Goal: Task Accomplishment & Management: Use online tool/utility

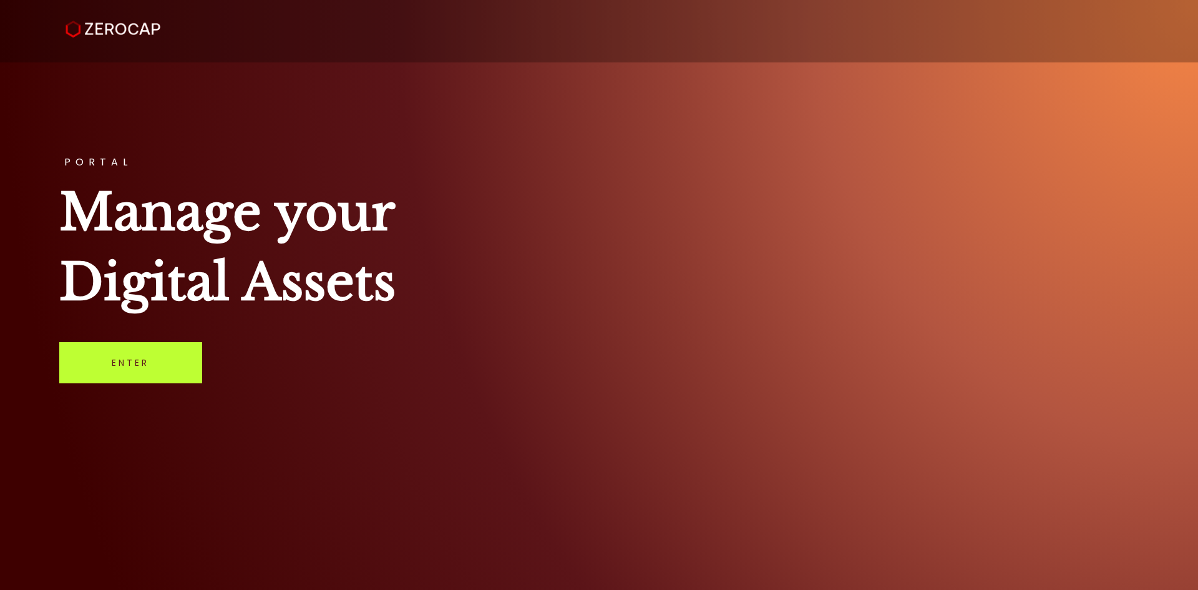
click at [179, 357] on link "Enter" at bounding box center [130, 362] width 143 height 41
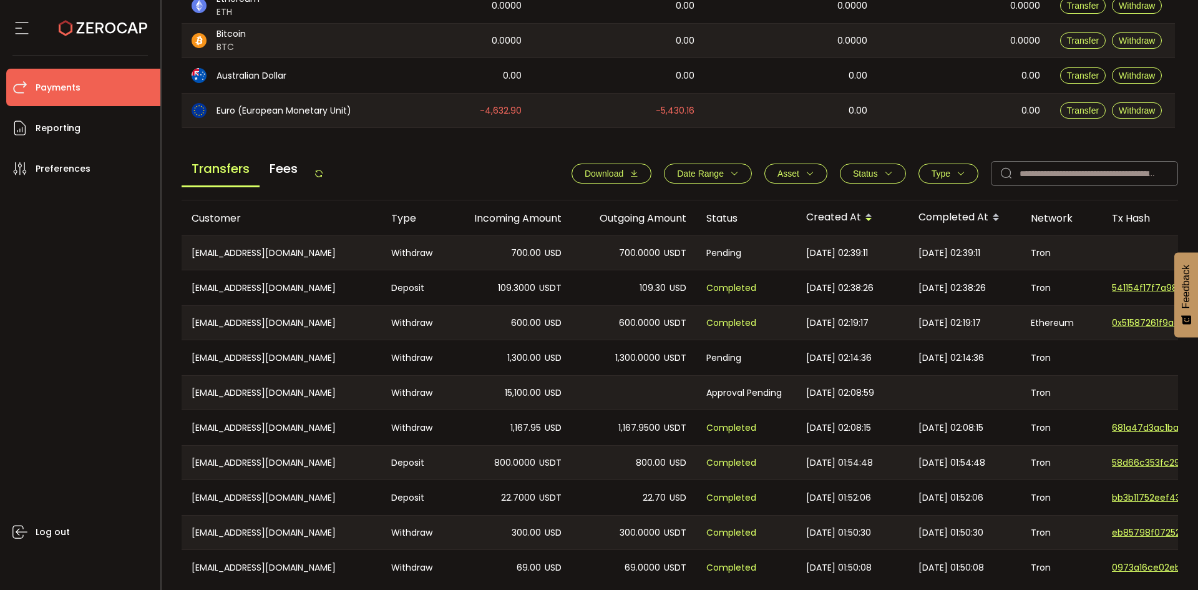
scroll to position [374, 0]
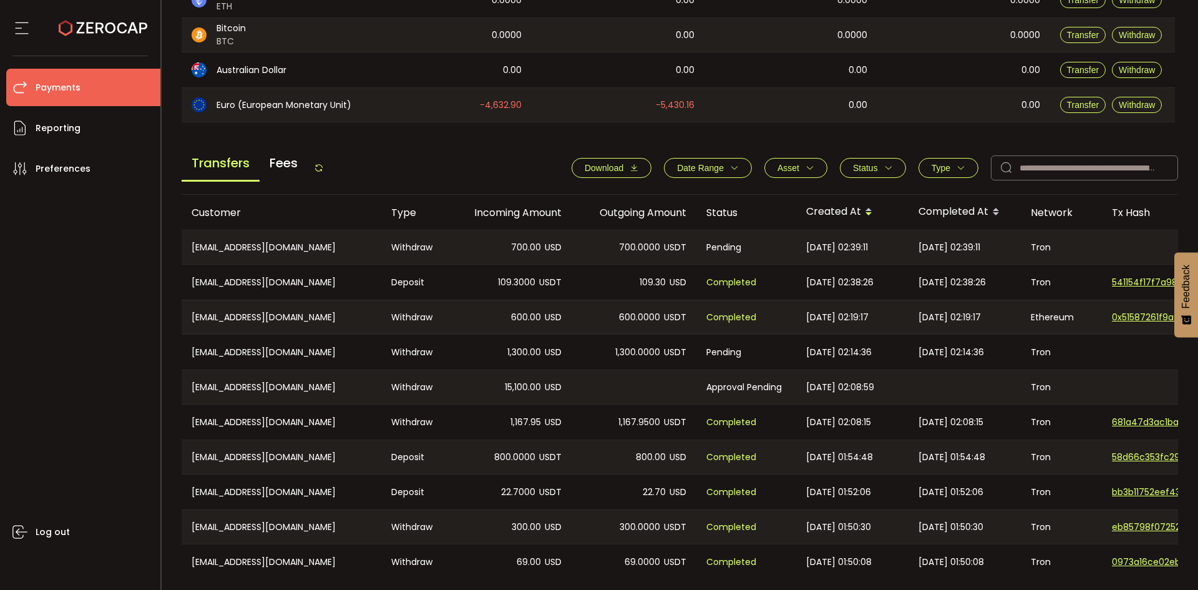
click at [940, 167] on span "Type" at bounding box center [941, 168] width 19 height 10
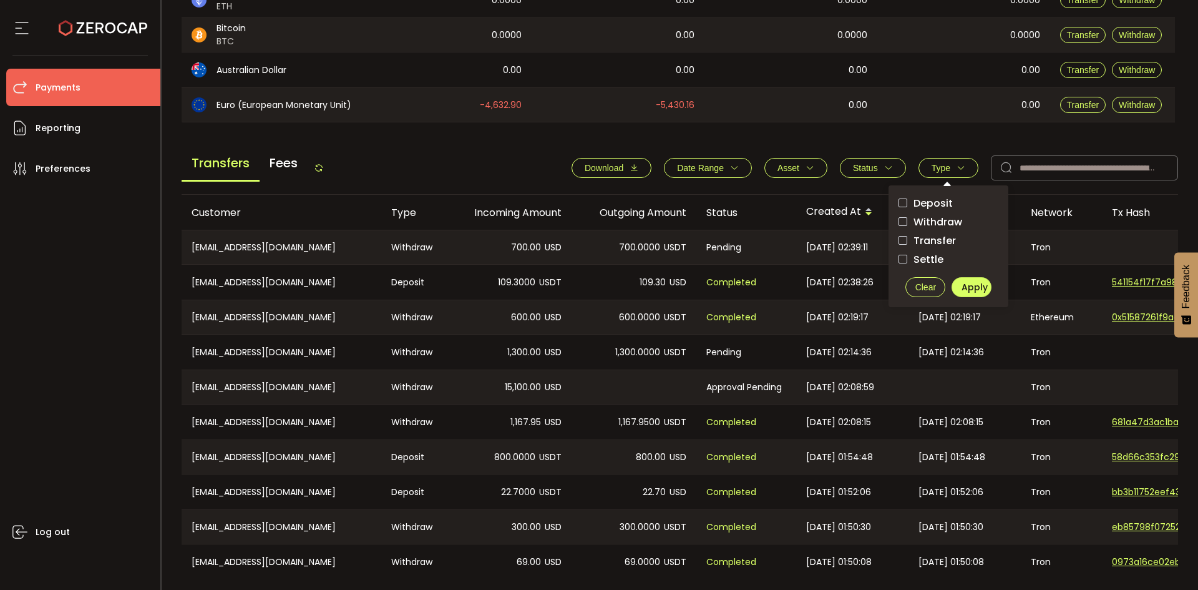
click at [938, 223] on span "Withdraw" at bounding box center [934, 222] width 55 height 12
click at [979, 289] on span "Apply" at bounding box center [974, 287] width 26 height 12
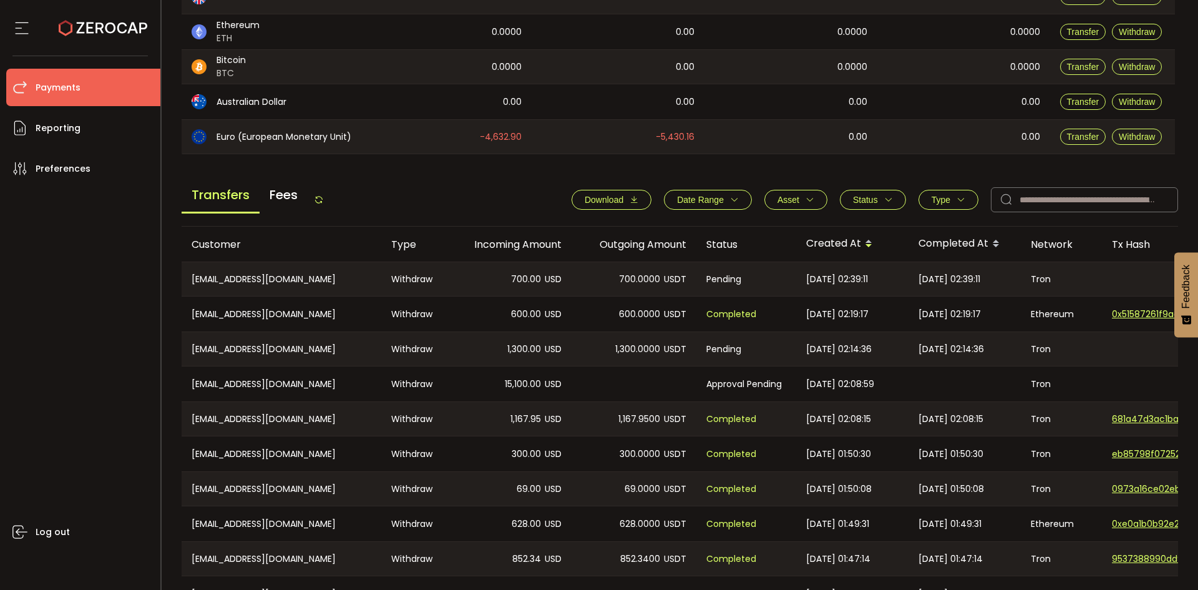
click at [873, 200] on span "Status" at bounding box center [865, 200] width 25 height 10
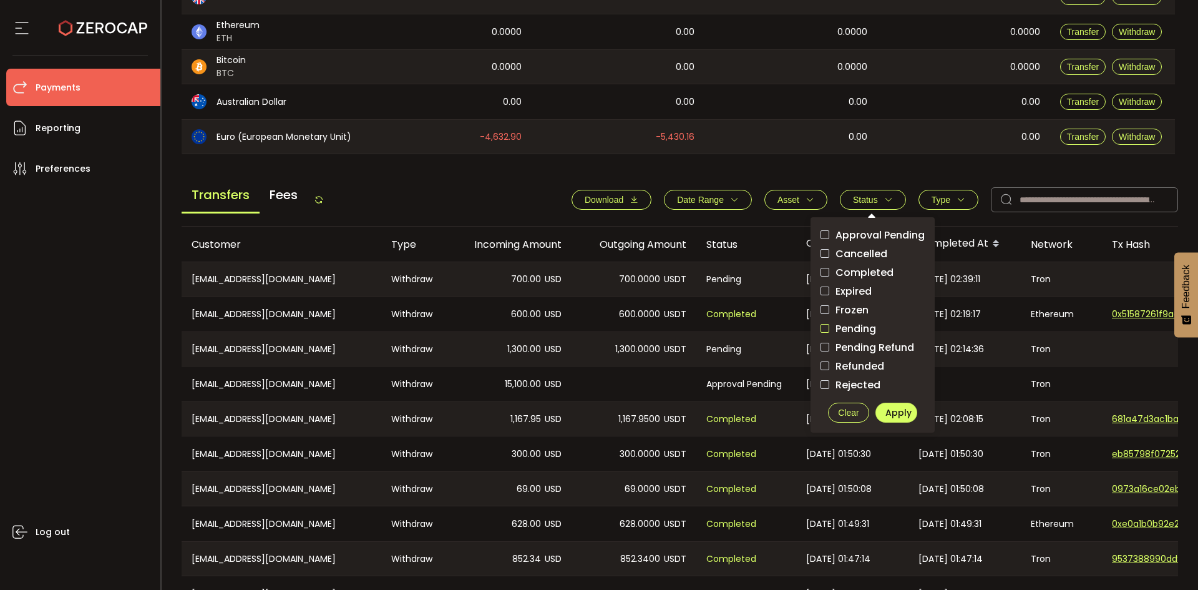
click at [822, 326] on span "checkbox-group" at bounding box center [824, 328] width 9 height 9
click at [890, 410] on span "Apply" at bounding box center [898, 412] width 26 height 12
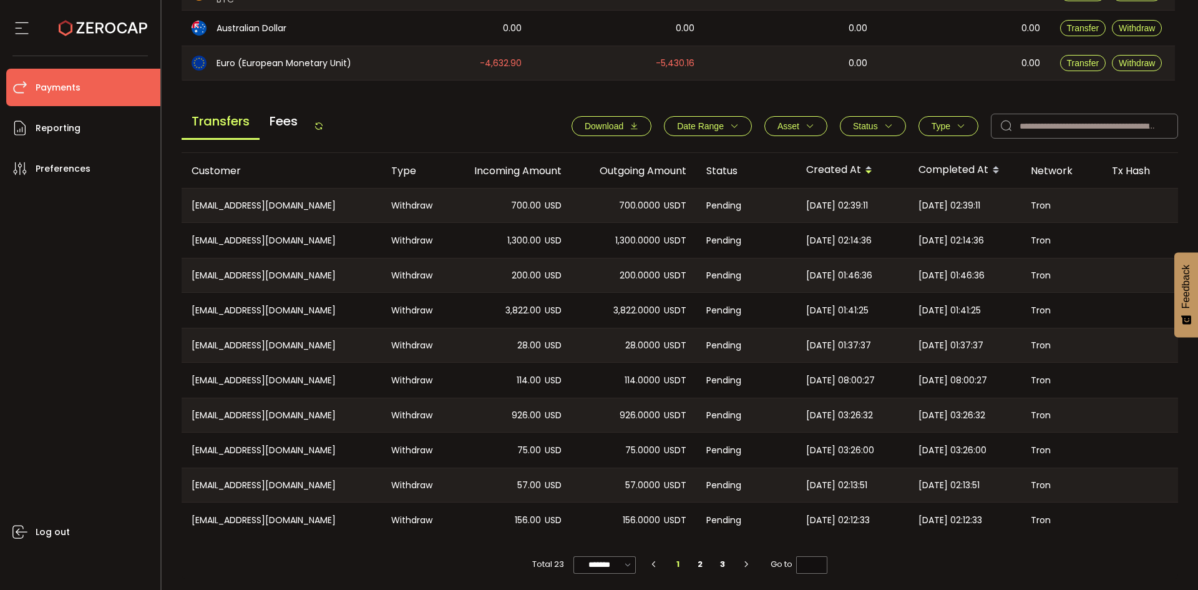
scroll to position [422, 0]
click at [725, 557] on li "3" at bounding box center [722, 561] width 22 height 17
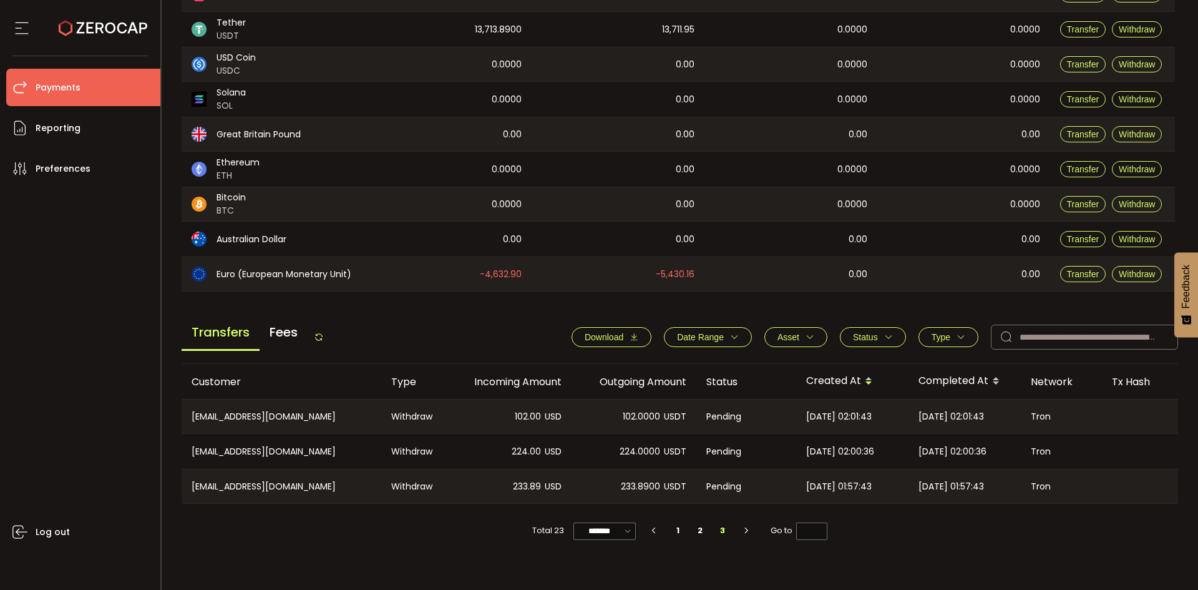
scroll to position [205, 0]
click at [223, 489] on div "[EMAIL_ADDRESS][DOMAIN_NAME]" at bounding box center [282, 486] width 200 height 34
drag, startPoint x: 209, startPoint y: 487, endPoint x: 398, endPoint y: 510, distance: 190.5
click at [377, 482] on div "[EMAIL_ADDRESS][DOMAIN_NAME]" at bounding box center [282, 486] width 200 height 34
copy div "[EMAIL_ADDRESS][DOMAIN_NAME]"
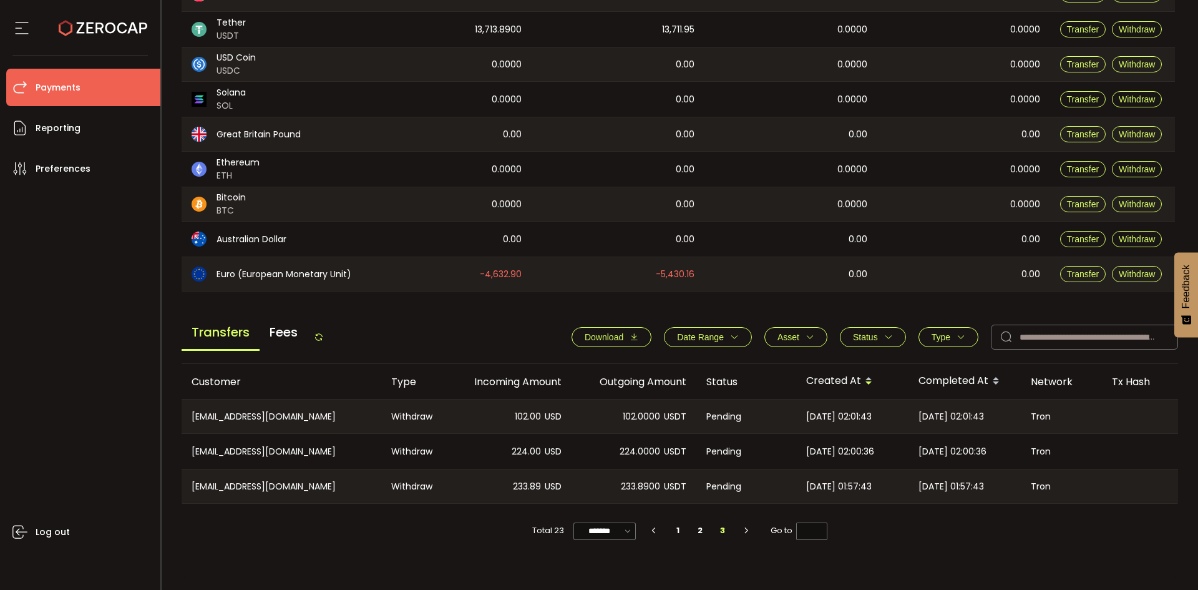
click at [193, 486] on div "[EMAIL_ADDRESS][DOMAIN_NAME]" at bounding box center [282, 486] width 200 height 34
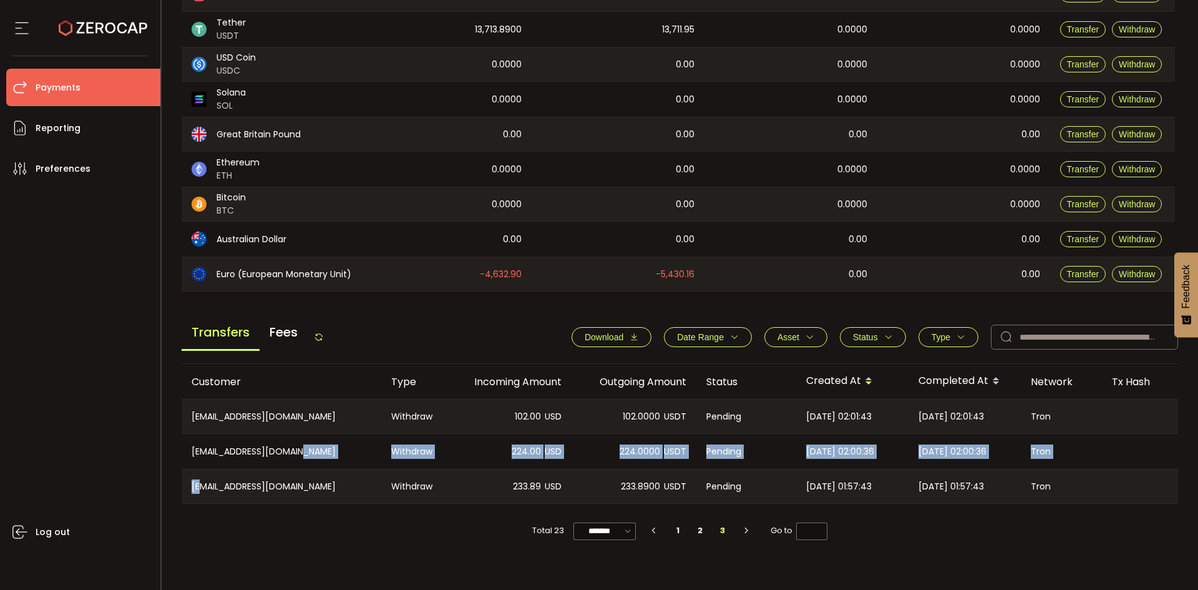
drag, startPoint x: 193, startPoint y: 486, endPoint x: 377, endPoint y: 472, distance: 185.2
click at [372, 468] on tbody "[EMAIL_ADDRESS][DOMAIN_NAME] Withdraw 102.00 USD 102.0000 USDT Pending [DATE] 0…" at bounding box center [838, 451] width 1313 height 105
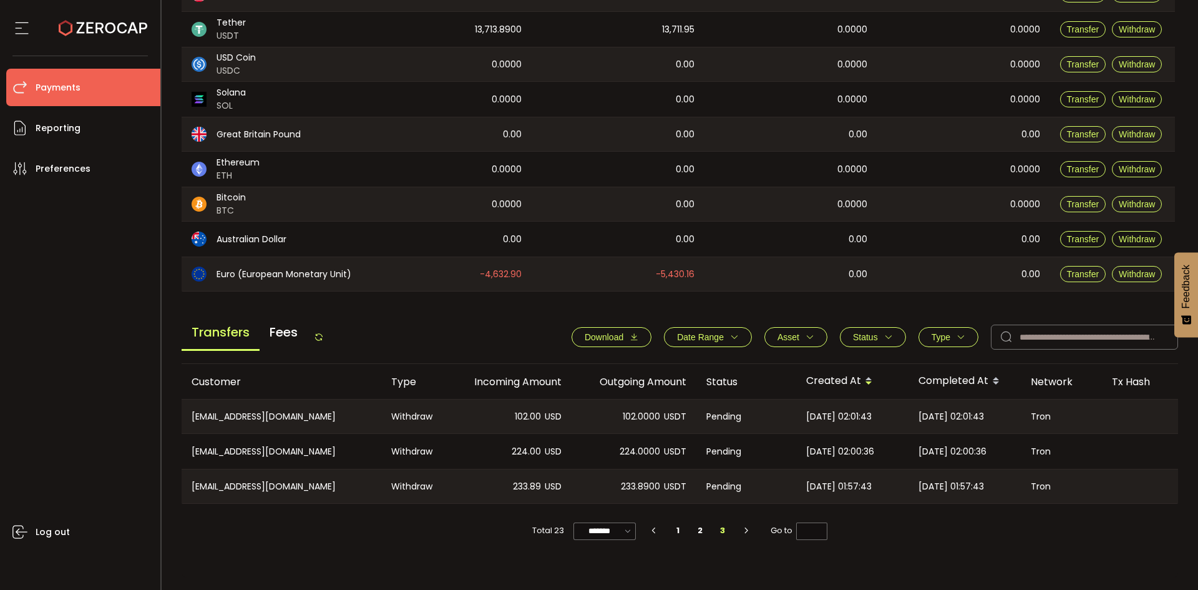
drag, startPoint x: 338, startPoint y: 490, endPoint x: 248, endPoint y: 492, distance: 89.9
click at [337, 491] on div "[EMAIL_ADDRESS][DOMAIN_NAME]" at bounding box center [282, 486] width 200 height 34
drag, startPoint x: 183, startPoint y: 480, endPoint x: 339, endPoint y: 484, distance: 156.6
click at [338, 484] on div "[EMAIL_ADDRESS][DOMAIN_NAME]" at bounding box center [282, 486] width 200 height 34
copy div "[EMAIL_ADDRESS][DOMAIN_NAME]"
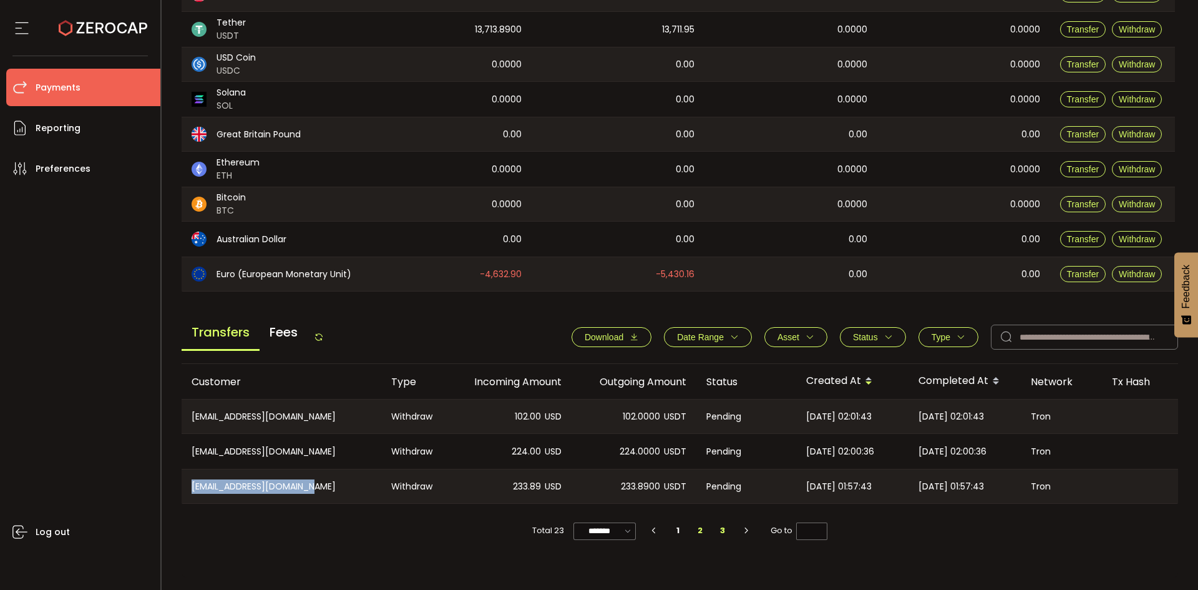
click at [704, 531] on li "2" at bounding box center [700, 530] width 22 height 17
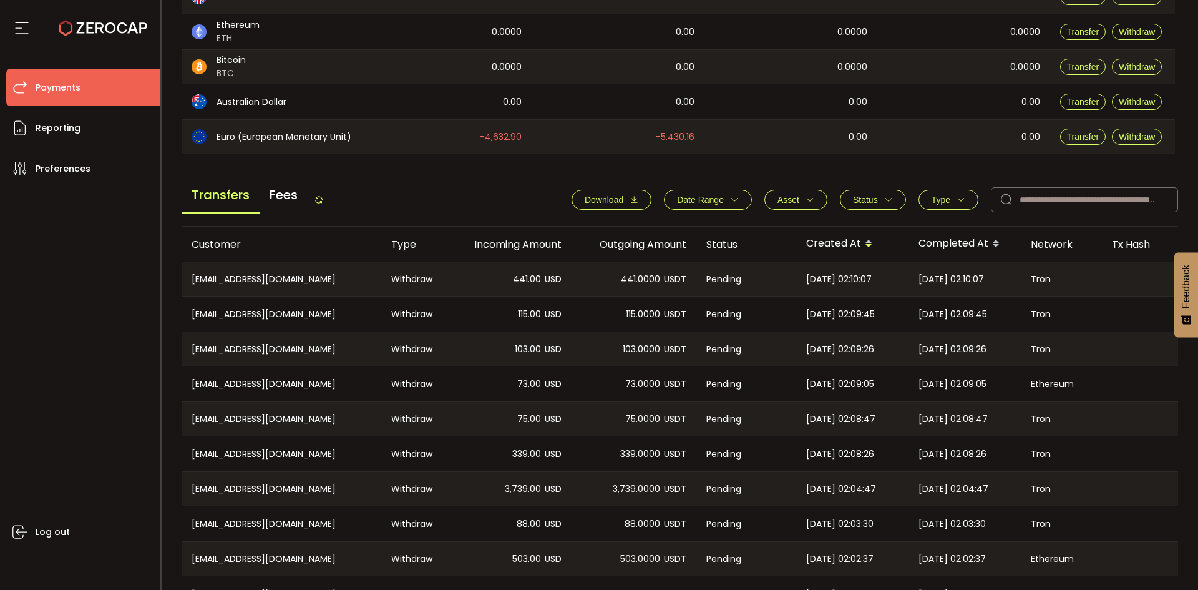
scroll to position [422, 0]
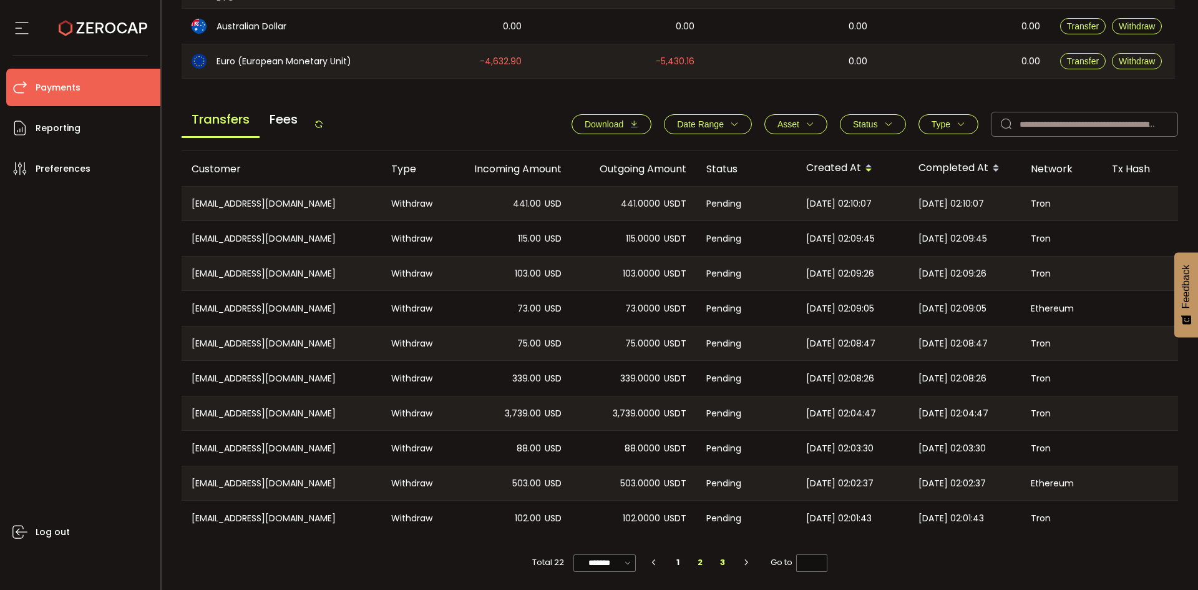
click at [715, 565] on li "3" at bounding box center [722, 561] width 22 height 17
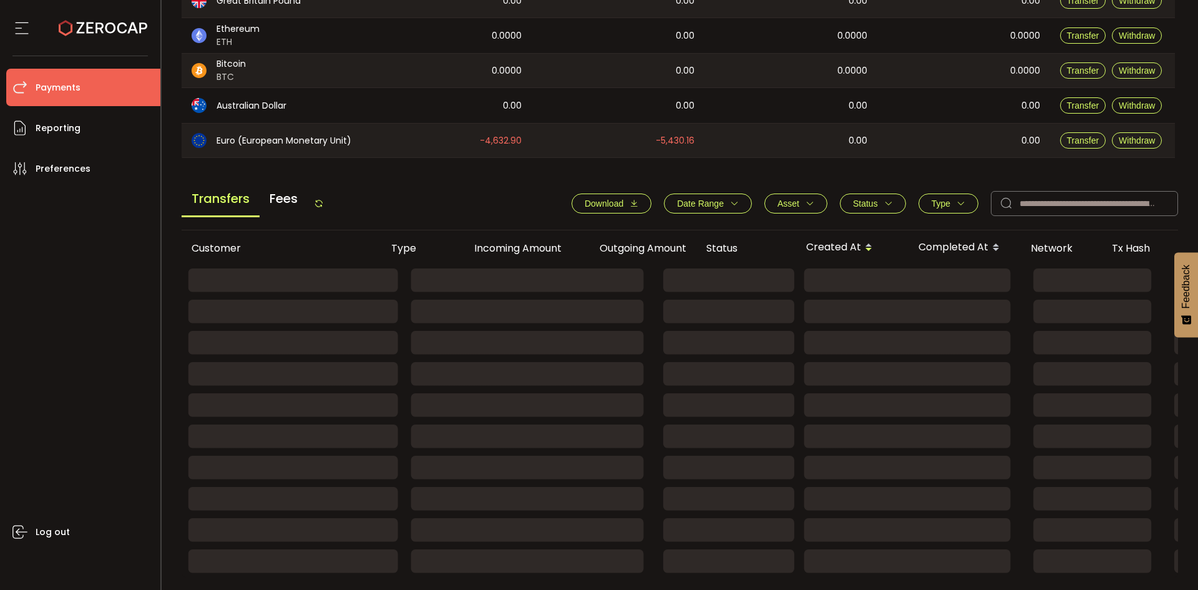
scroll to position [205, 0]
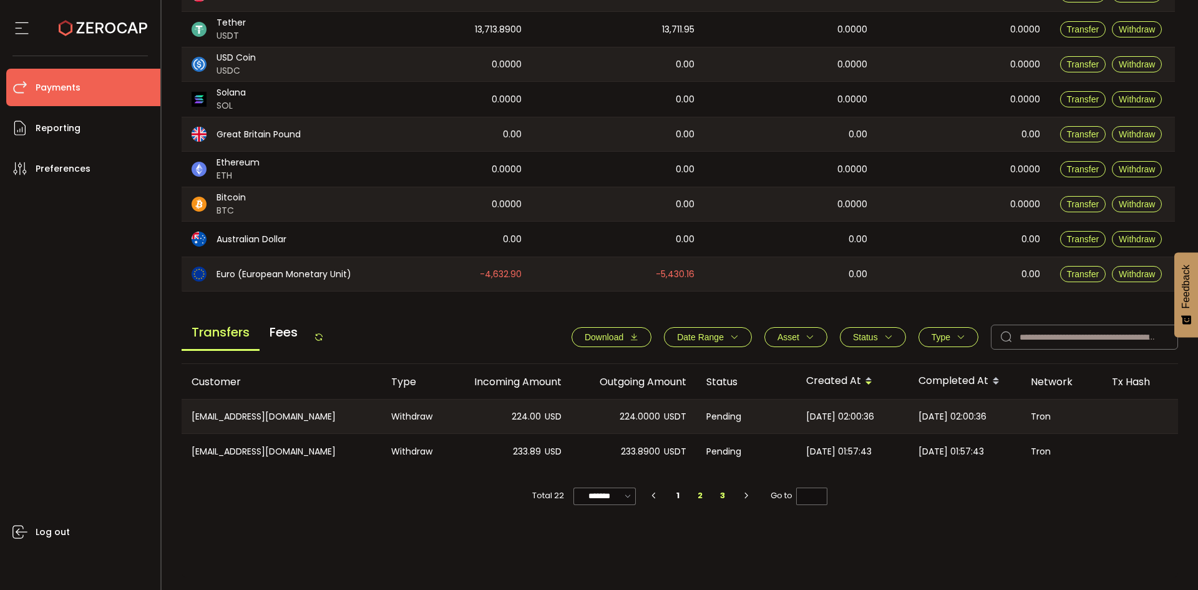
click at [699, 497] on li "2" at bounding box center [700, 495] width 22 height 17
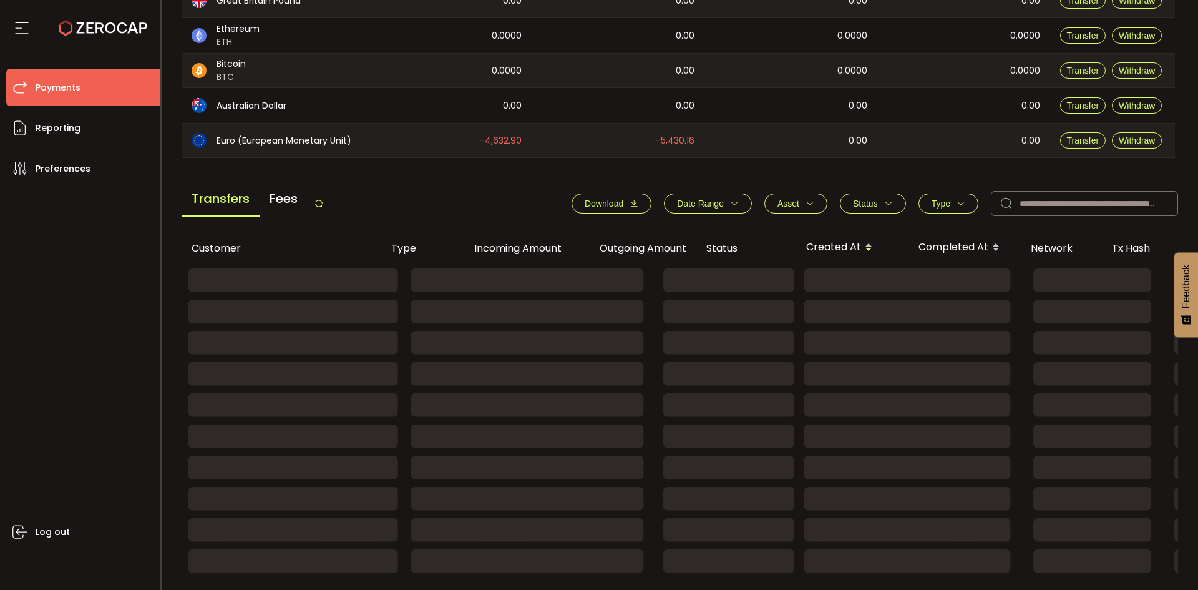
scroll to position [422, 0]
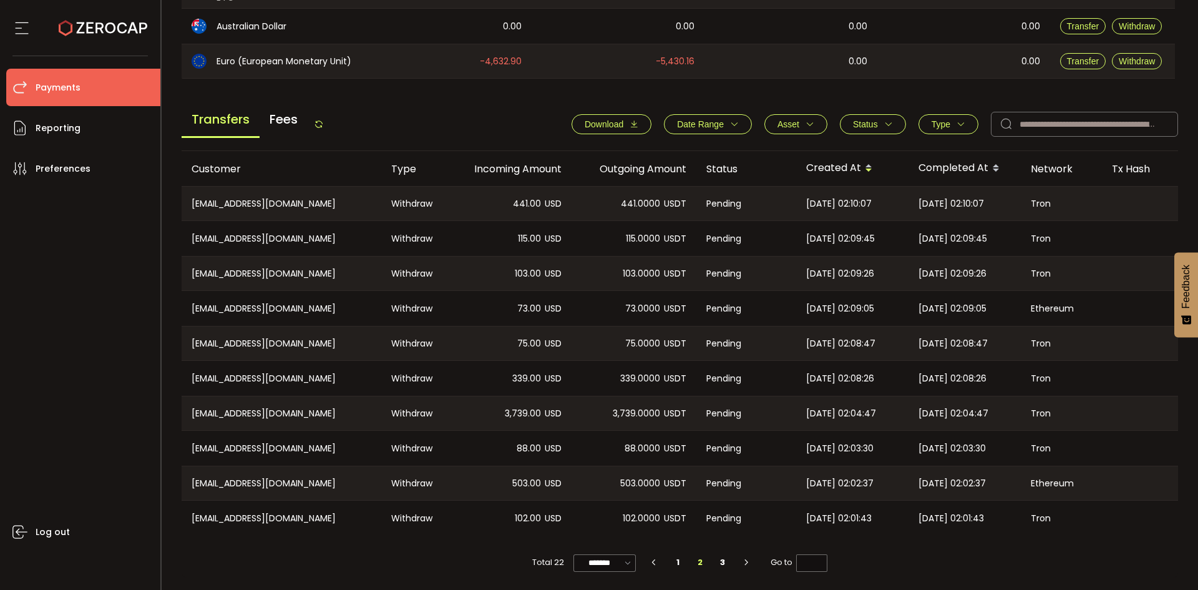
click at [243, 331] on div "[EMAIL_ADDRESS][DOMAIN_NAME]" at bounding box center [282, 343] width 200 height 34
drag, startPoint x: 209, startPoint y: 336, endPoint x: 321, endPoint y: 341, distance: 112.4
click at [321, 341] on div "[EMAIL_ADDRESS][DOMAIN_NAME]" at bounding box center [282, 343] width 200 height 34
copy div "[EMAIL_ADDRESS][DOMAIN_NAME]"
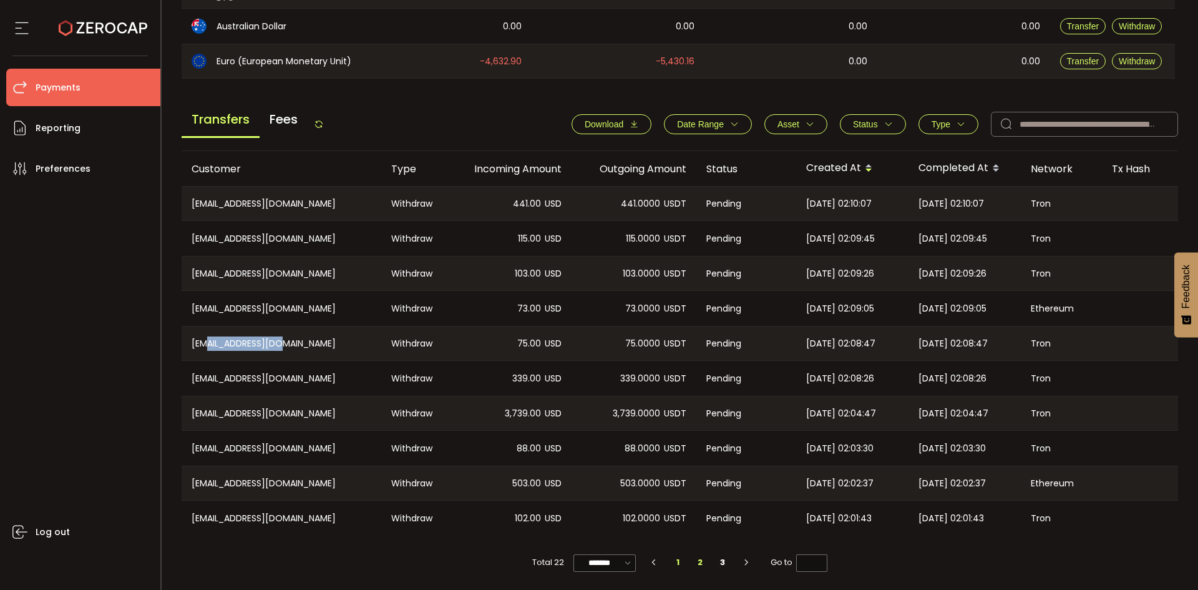
click at [676, 554] on li "1" at bounding box center [678, 561] width 22 height 17
type input "*"
click at [859, 122] on span "Status" at bounding box center [865, 124] width 25 height 10
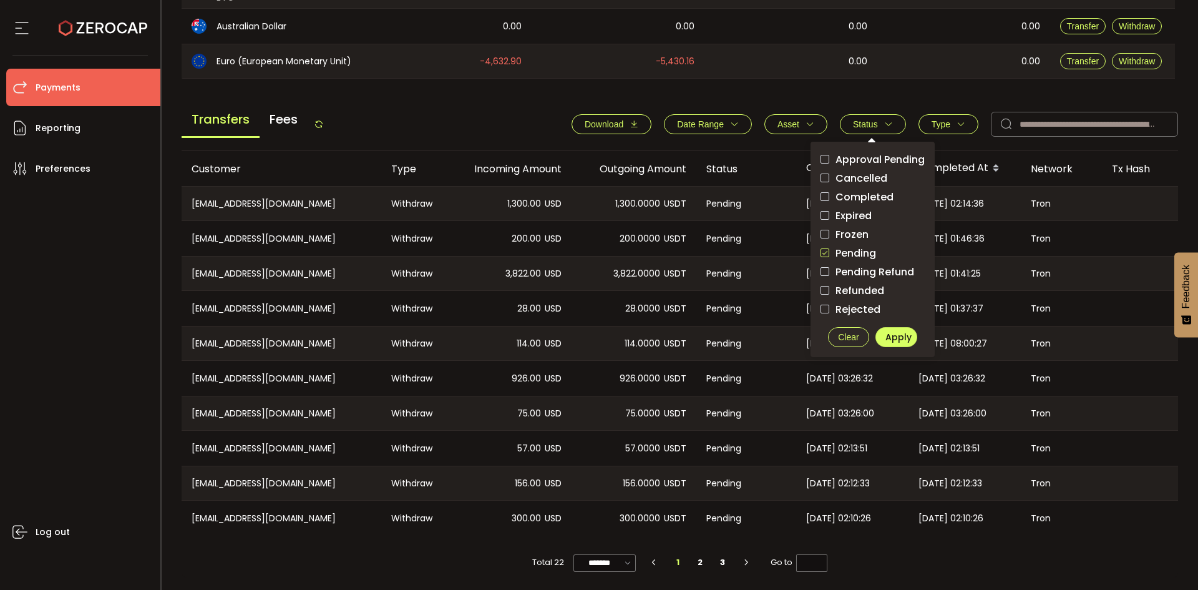
click at [852, 333] on span "Clear" at bounding box center [848, 337] width 21 height 10
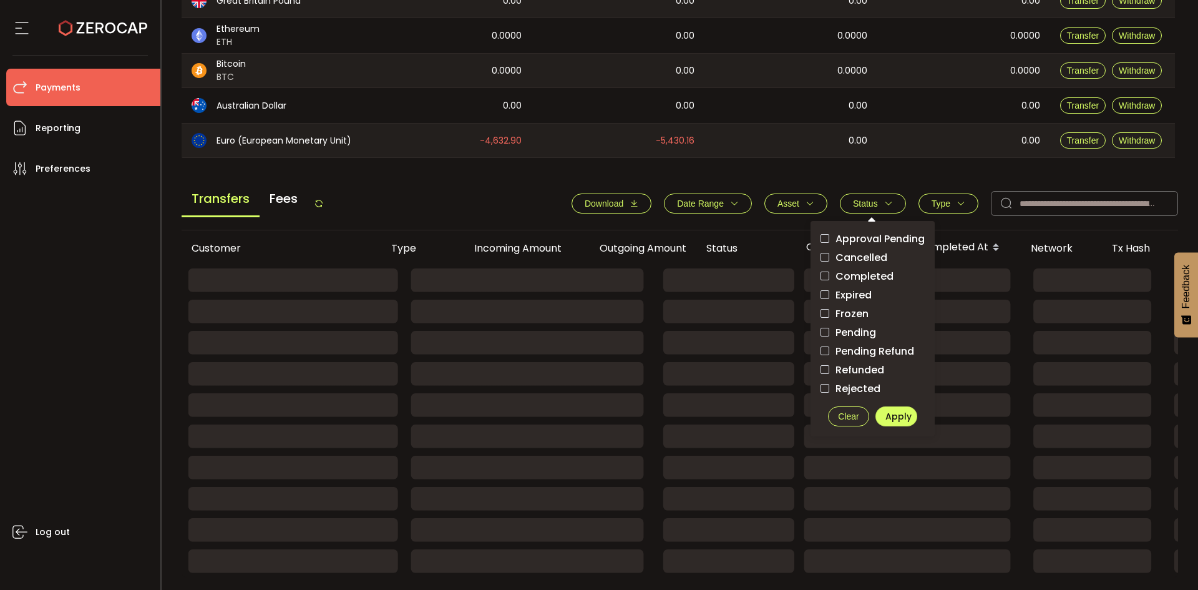
scroll to position [343, 0]
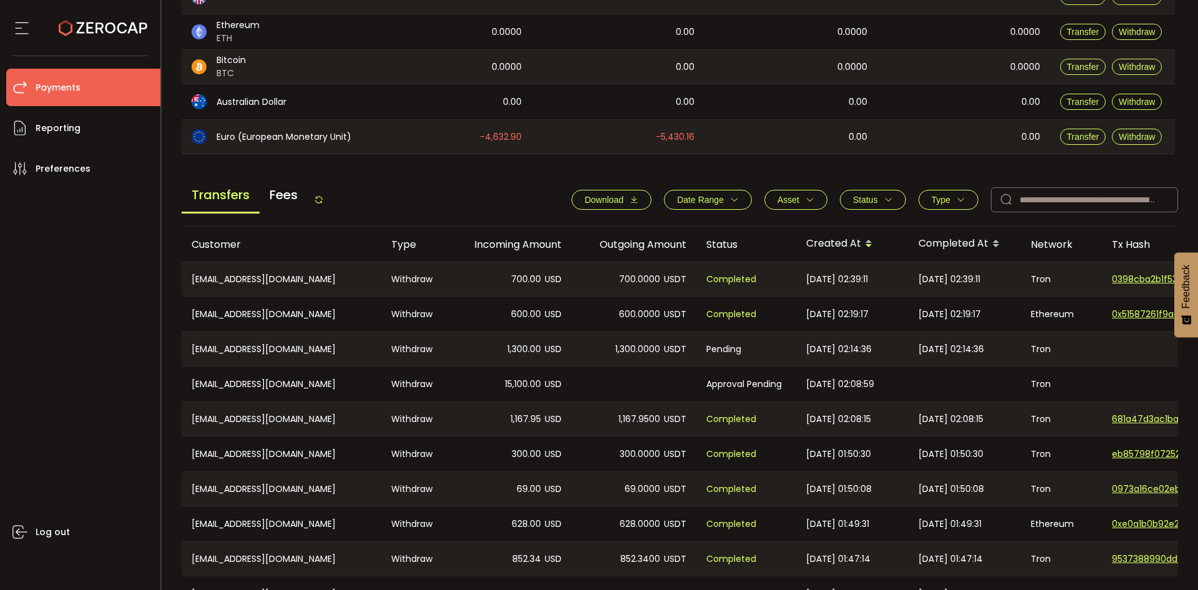
click at [957, 195] on icon "button" at bounding box center [961, 199] width 9 height 9
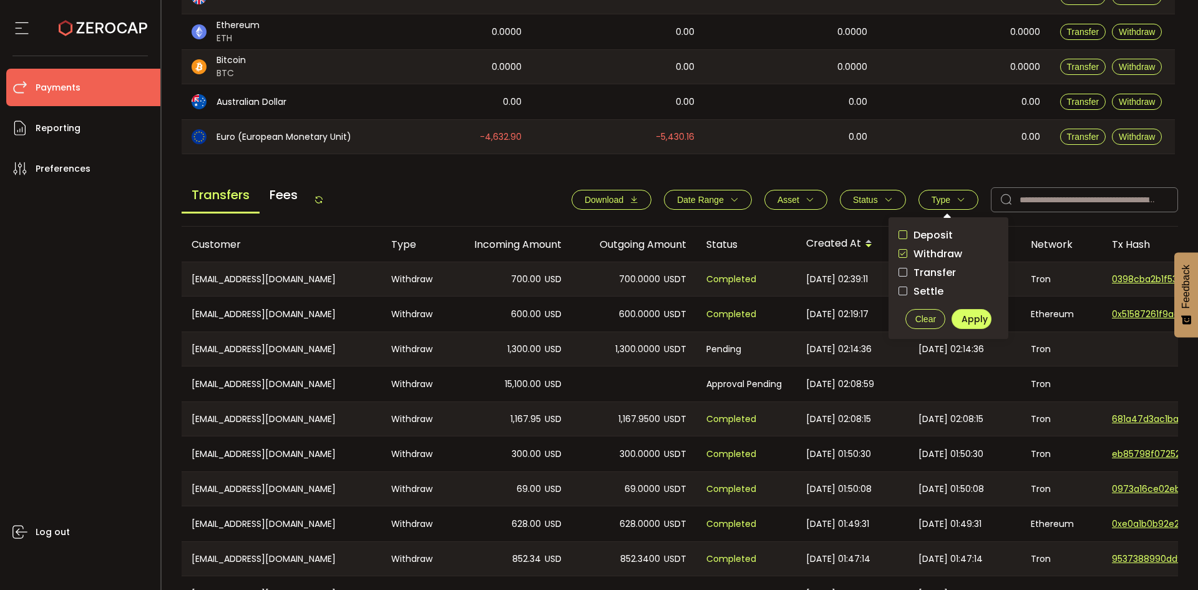
click at [898, 233] on span "checkbox-group" at bounding box center [902, 234] width 9 height 9
drag, startPoint x: 898, startPoint y: 249, endPoint x: 945, endPoint y: 306, distance: 74.5
click at [898, 250] on span "checkbox-group" at bounding box center [902, 253] width 9 height 9
click at [955, 313] on button "Apply" at bounding box center [972, 319] width 40 height 20
